Goal: Task Accomplishment & Management: Manage account settings

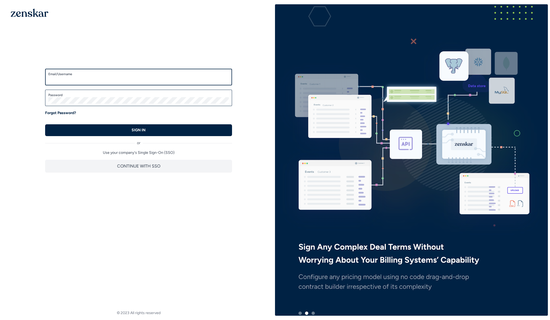
type input "**********"
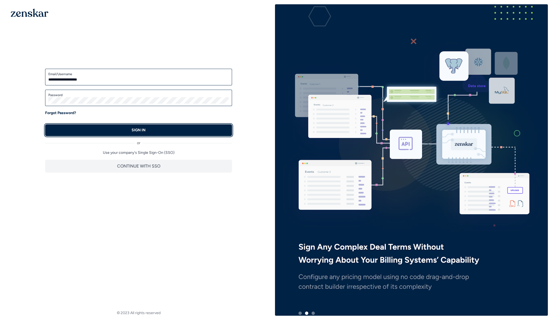
click at [84, 134] on button "SIGN IN" at bounding box center [138, 130] width 187 height 12
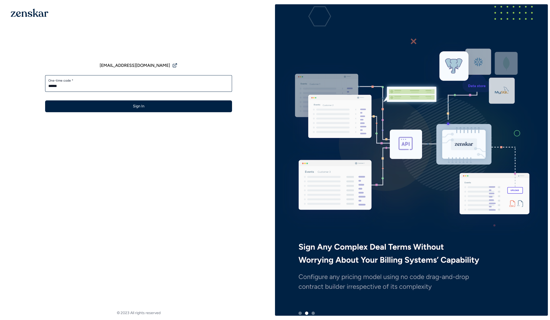
type input "******"
click at [45, 100] on button "Sign In" at bounding box center [138, 106] width 187 height 12
